Goal: Communication & Community: Answer question/provide support

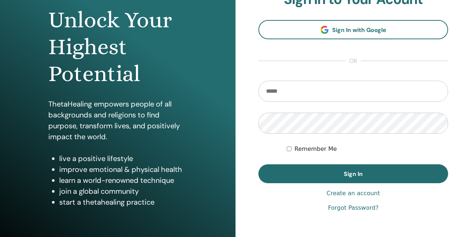
scroll to position [73, 0]
click at [283, 88] on input "email" at bounding box center [353, 91] width 190 height 21
type input "**********"
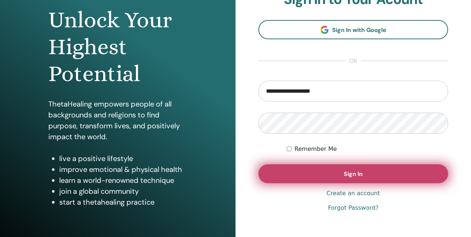
click at [364, 171] on button "Sign In" at bounding box center [353, 173] width 190 height 19
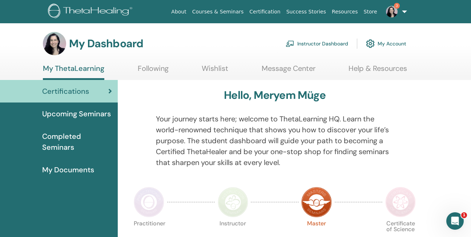
click at [331, 42] on link "Instructor Dashboard" at bounding box center [316, 44] width 62 height 16
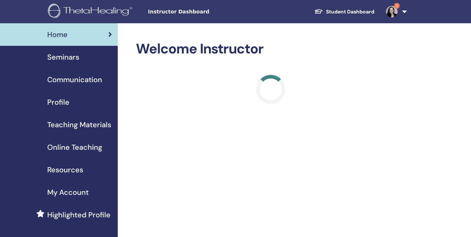
click at [61, 58] on span "Seminars" at bounding box center [63, 57] width 32 height 11
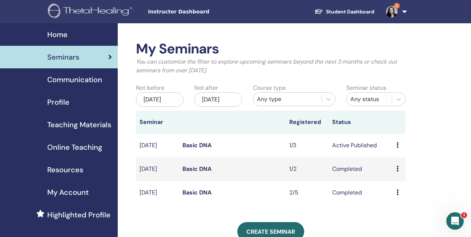
click at [396, 148] on icon at bounding box center [397, 145] width 2 height 6
click at [396, 169] on link "Edit" at bounding box center [391, 168] width 11 height 8
click at [397, 148] on icon at bounding box center [397, 145] width 2 height 6
click at [390, 180] on link "Attendees" at bounding box center [401, 181] width 28 height 8
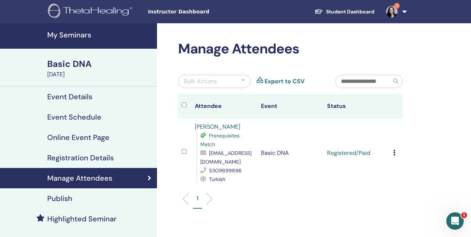
click at [395, 152] on icon at bounding box center [394, 153] width 2 height 6
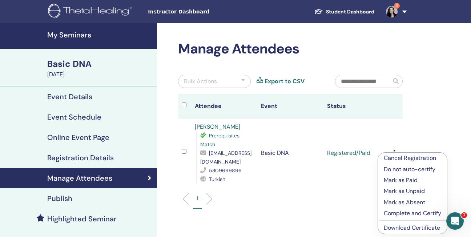
click at [406, 212] on p "Complete and Certify" at bounding box center [412, 213] width 57 height 9
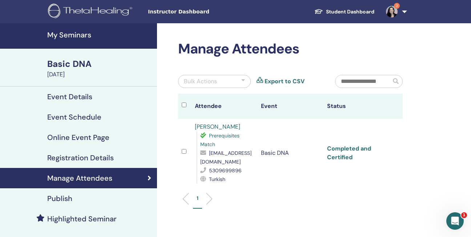
click at [344, 150] on link "Completed and Certified" at bounding box center [349, 153] width 44 height 16
click at [223, 127] on link "hakan seyitoğlu" at bounding box center [217, 127] width 45 height 8
click at [389, 10] on img at bounding box center [392, 12] width 12 height 12
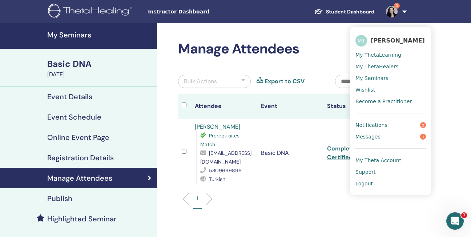
click at [369, 138] on span "Messages" at bounding box center [367, 136] width 25 height 7
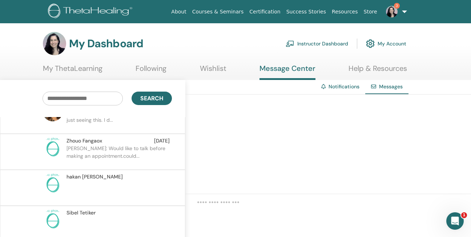
scroll to position [109, 0]
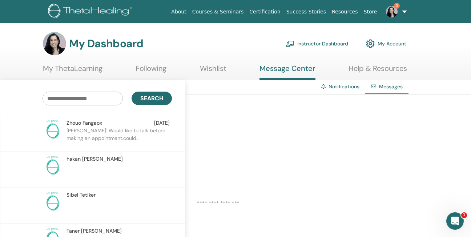
click at [122, 196] on div "[PERSON_NAME]" at bounding box center [117, 195] width 103 height 8
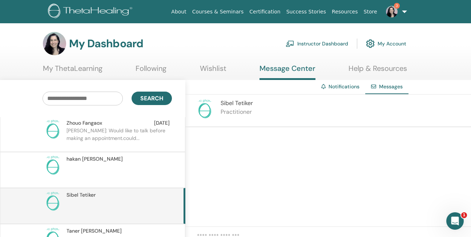
click at [118, 166] on p at bounding box center [118, 174] width 105 height 22
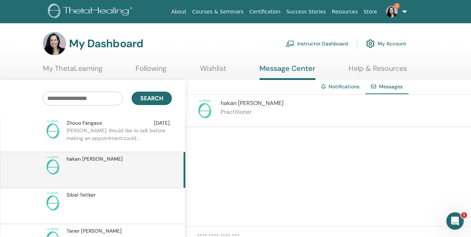
click at [276, 111] on div "hakan seyitoğlu Practitioner" at bounding box center [327, 110] width 285 height 33
click at [226, 109] on p "Practitioner" at bounding box center [251, 112] width 63 height 9
click at [130, 137] on p "Zhouo: Would like to talk before making an appointment.could..." at bounding box center [118, 138] width 105 height 22
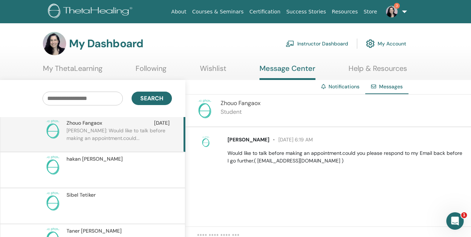
click at [258, 140] on span "Zhouo Fangaox" at bounding box center [248, 139] width 42 height 7
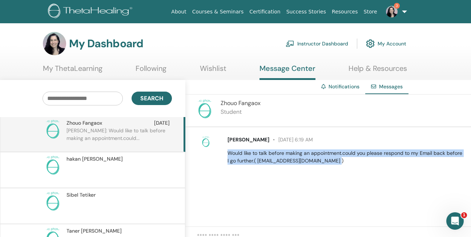
drag, startPoint x: 229, startPoint y: 153, endPoint x: 325, endPoint y: 164, distance: 96.8
click at [325, 164] on p "Would like to talk before making an appointment.could you please respond to my …" at bounding box center [344, 156] width 235 height 15
drag, startPoint x: 325, startPoint y: 164, endPoint x: 286, endPoint y: 158, distance: 39.6
click at [286, 158] on p "Would like to talk before making an appointment.could you please respond to my …" at bounding box center [344, 156] width 235 height 15
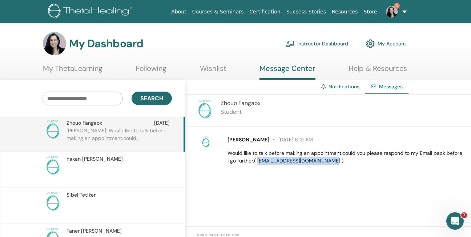
drag, startPoint x: 257, startPoint y: 161, endPoint x: 322, endPoint y: 160, distance: 65.0
click at [322, 160] on p "Would like to talk before making an appointment.could you please respond to my …" at bounding box center [344, 156] width 235 height 15
drag, startPoint x: 322, startPoint y: 160, endPoint x: 303, endPoint y: 162, distance: 19.0
copy p "joyzvlienlantier@gmail.com"
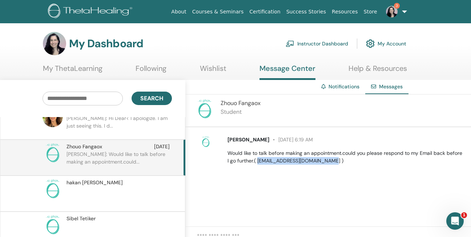
scroll to position [73, 0]
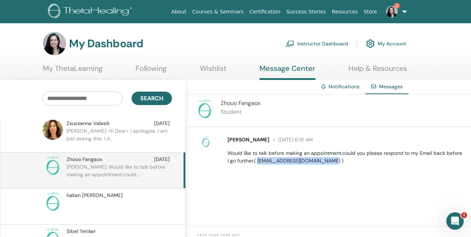
click at [122, 139] on p "Zsuzsanna: Hi Dear< I apologize. I am just seeing this. I d..." at bounding box center [118, 138] width 105 height 22
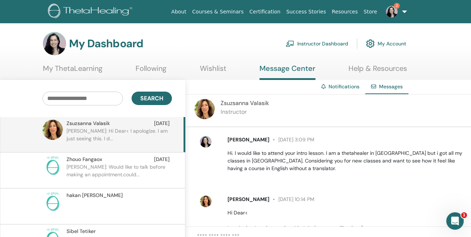
scroll to position [41, 0]
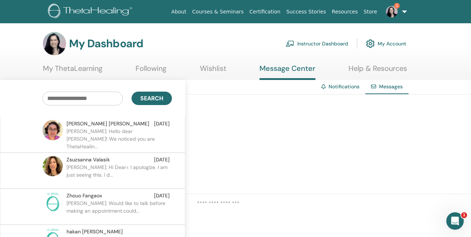
click at [88, 198] on span "[PERSON_NAME]" at bounding box center [84, 196] width 36 height 8
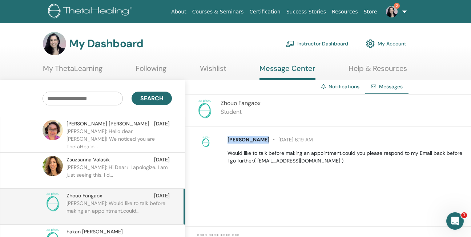
drag, startPoint x: 227, startPoint y: 138, endPoint x: 264, endPoint y: 141, distance: 37.2
click at [264, 141] on div "[PERSON_NAME] [DATE] 6:19 AM Would like to talk before making an appointment.co…" at bounding box center [345, 150] width 246 height 29
drag, startPoint x: 264, startPoint y: 141, endPoint x: 260, endPoint y: 140, distance: 4.1
copy span "[PERSON_NAME]"
click at [378, 43] on link "My Account" at bounding box center [386, 44] width 40 height 16
